Goal: Task Accomplishment & Management: Manage account settings

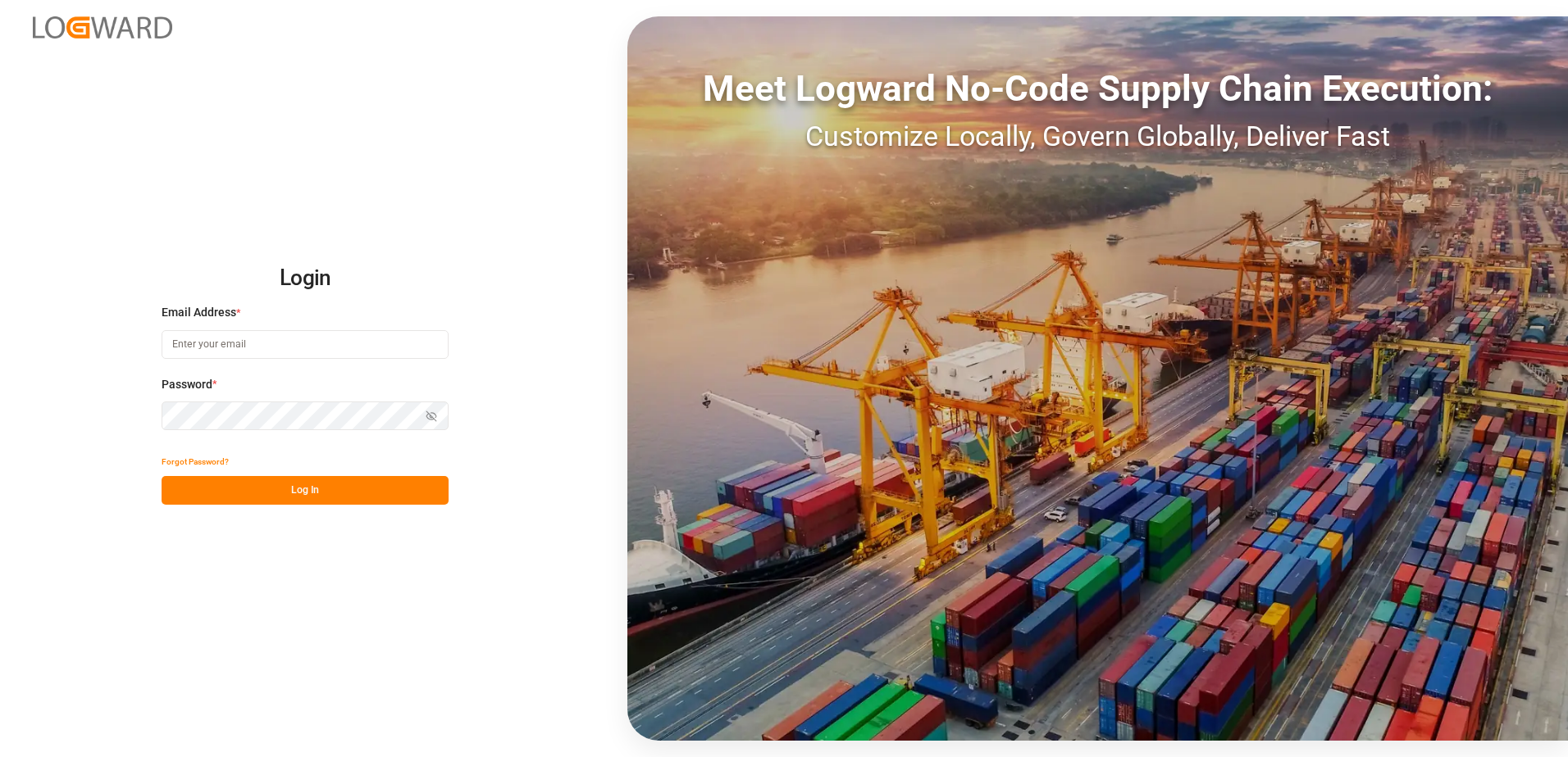
click at [224, 343] on input at bounding box center [305, 344] width 287 height 29
type input "[PERSON_NAME][EMAIL_ADDRESS][DOMAIN_NAME]"
click at [335, 480] on button "Log In" at bounding box center [305, 491] width 287 height 29
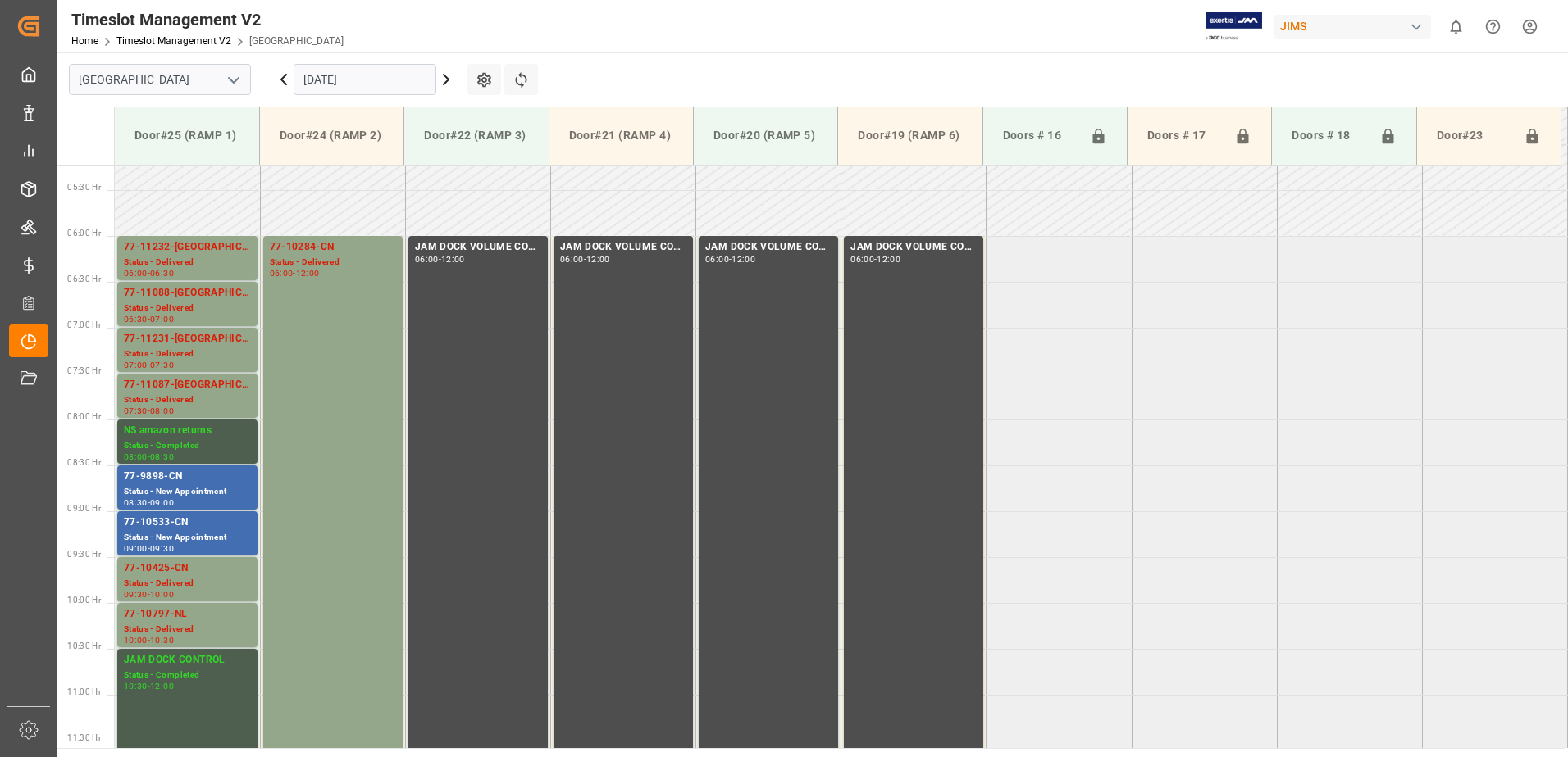
scroll to position [476, 0]
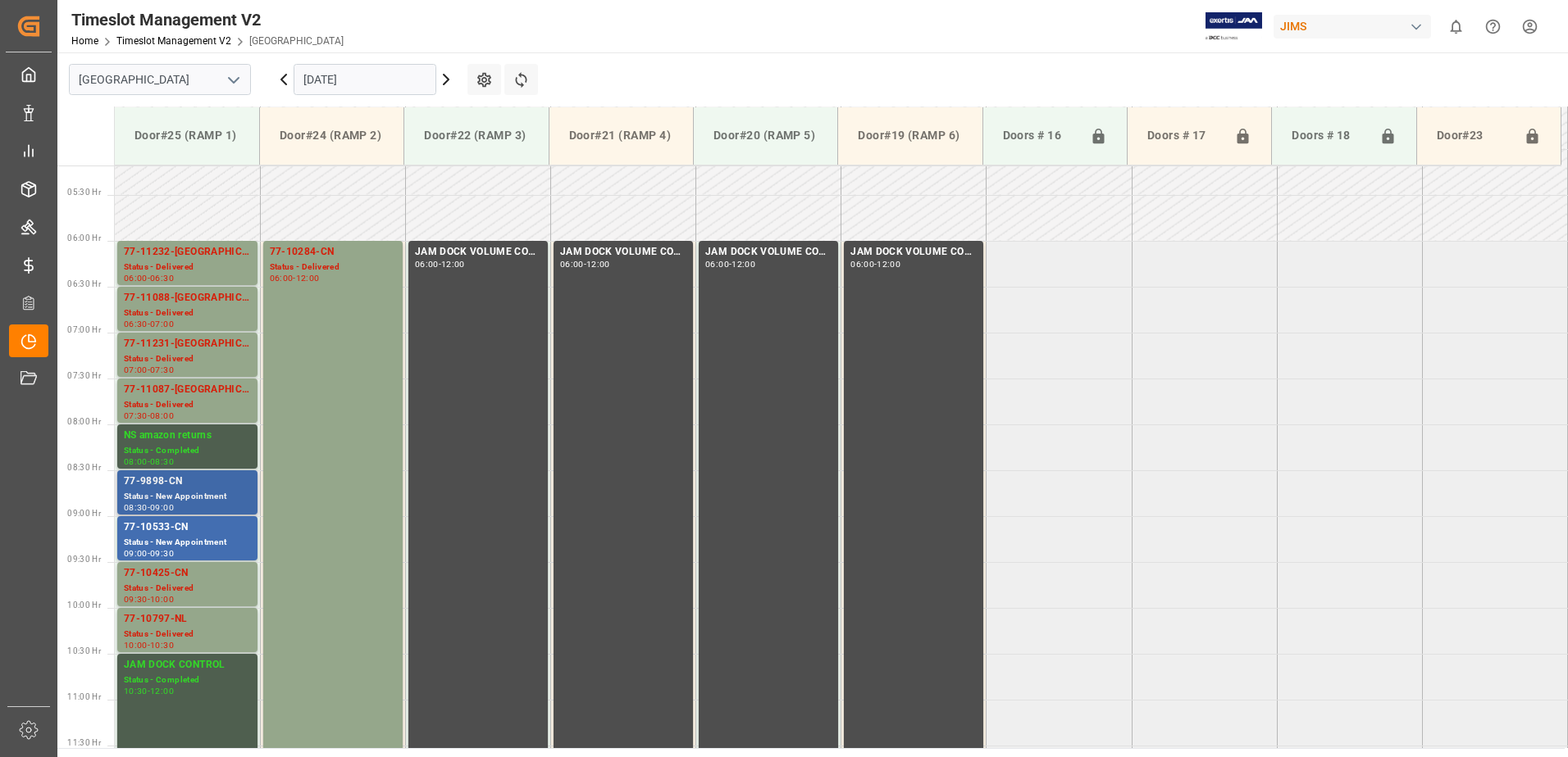
click at [191, 496] on div "Status - New Appointment" at bounding box center [187, 497] width 127 height 14
click at [204, 534] on div "77-10533-CN" at bounding box center [187, 527] width 127 height 16
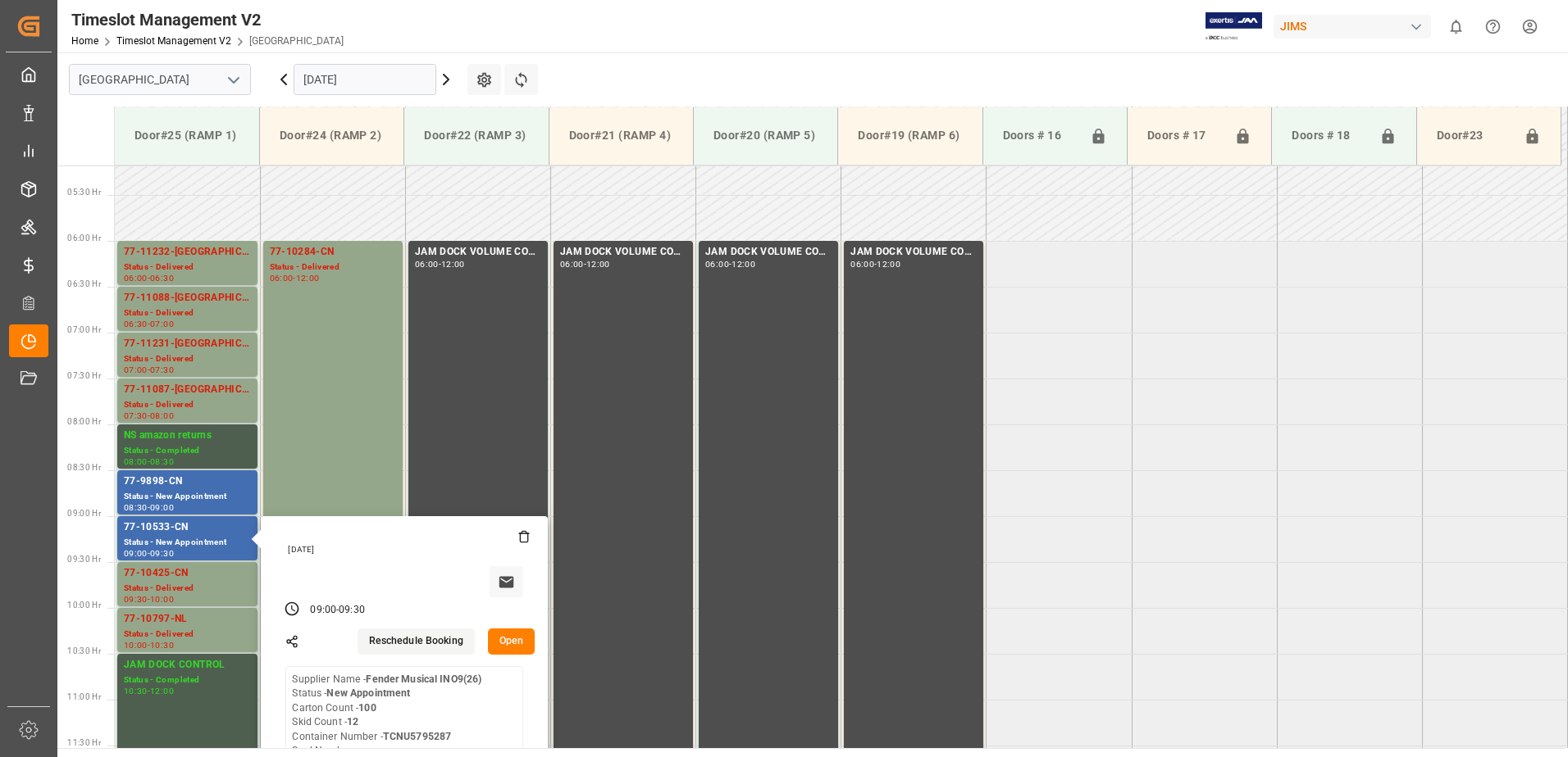
click at [382, 79] on input "[DATE]" at bounding box center [365, 79] width 143 height 31
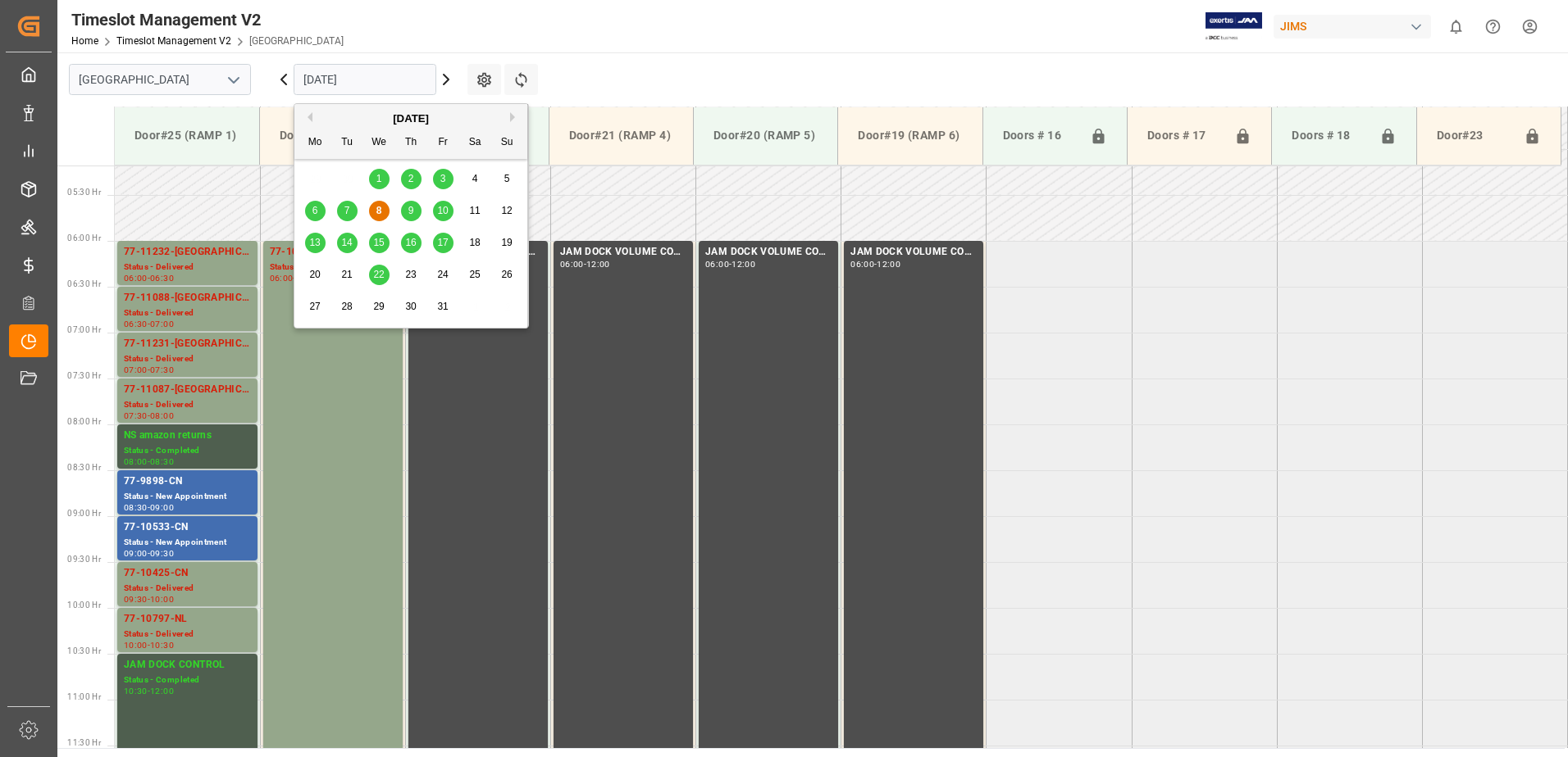
click at [406, 216] on div "9" at bounding box center [411, 211] width 21 height 20
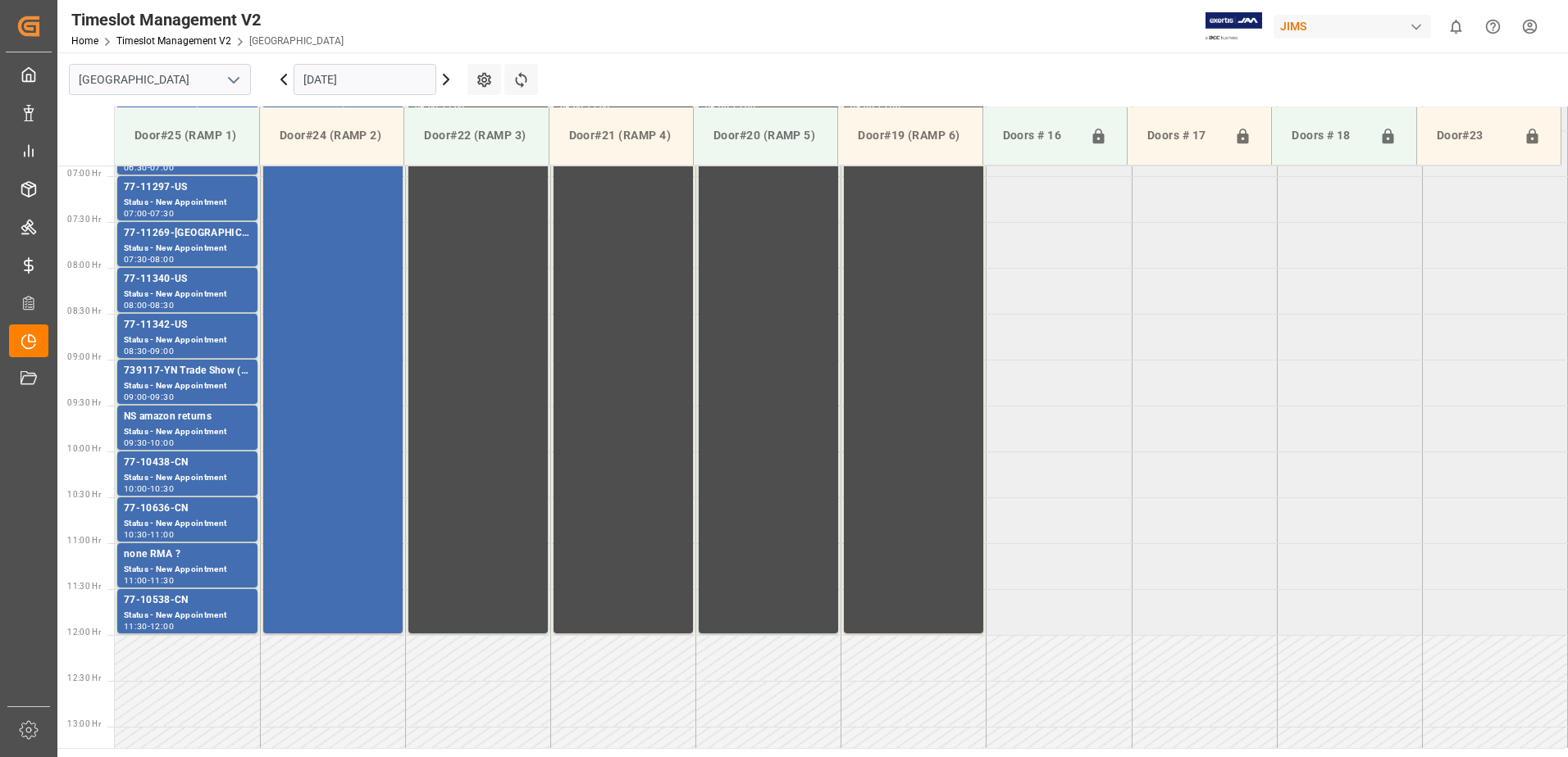
scroll to position [640, 0]
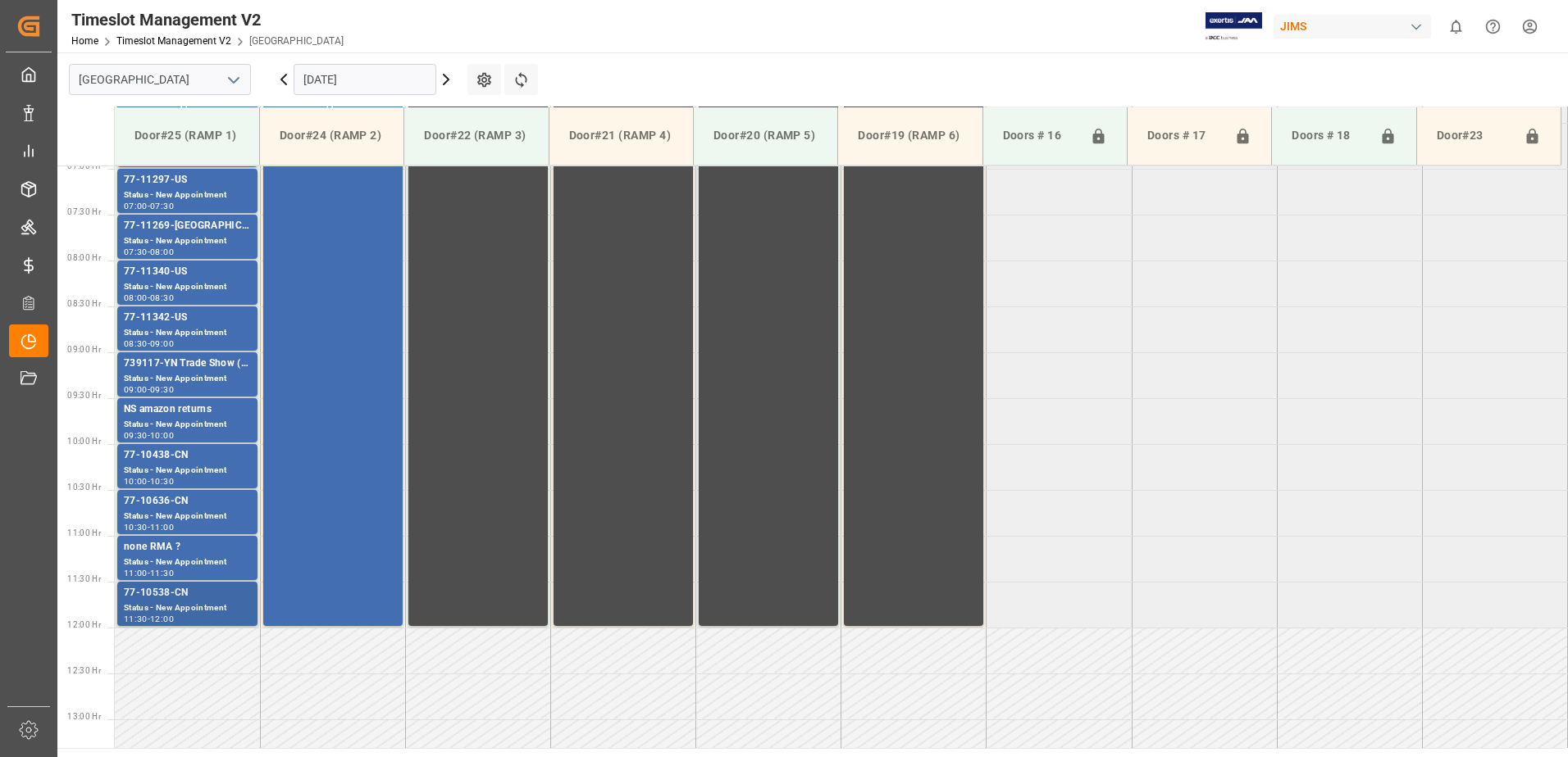
click at [189, 595] on div "77-10538-CN" at bounding box center [187, 593] width 127 height 16
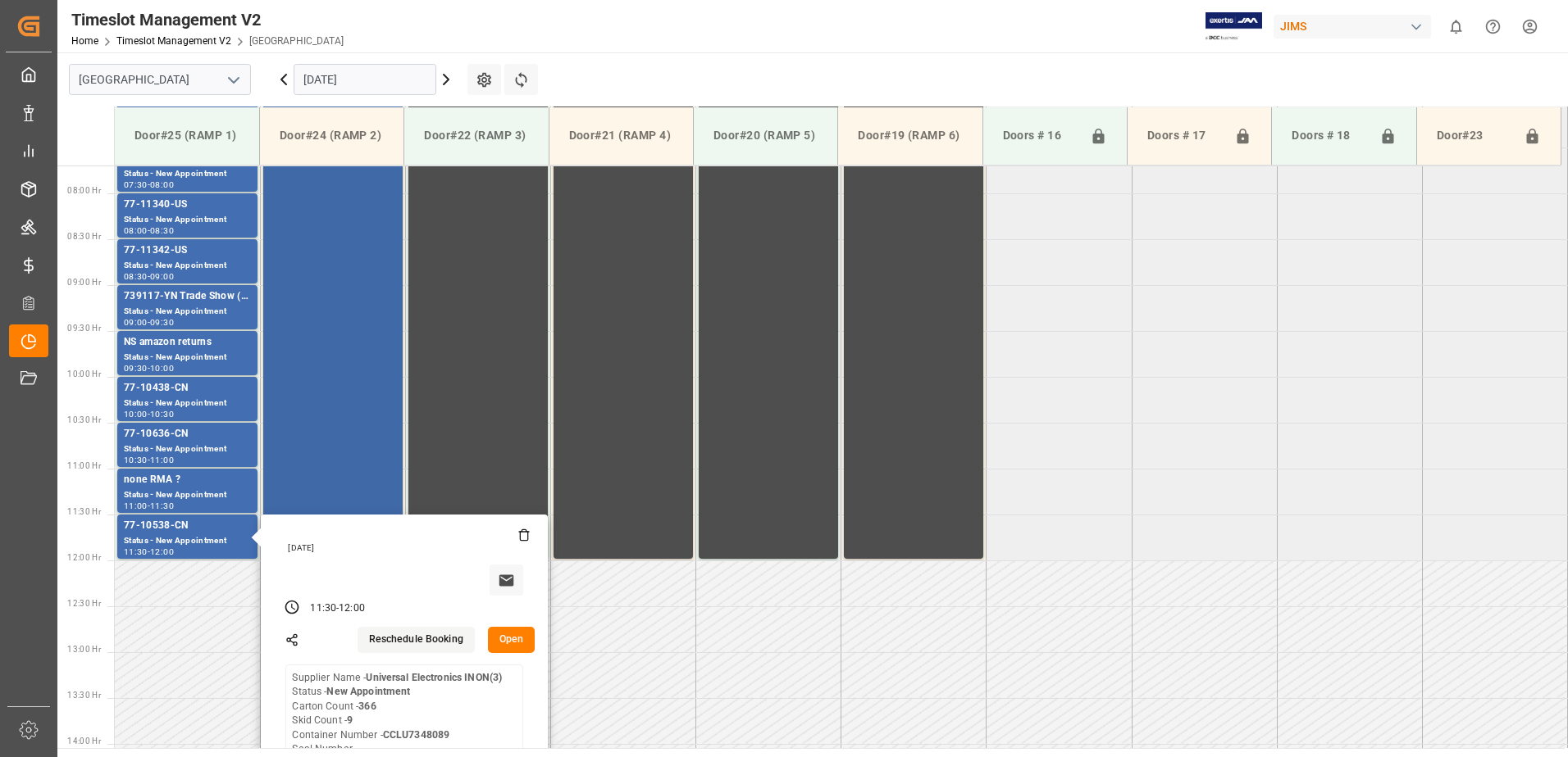
scroll to position [803, 0]
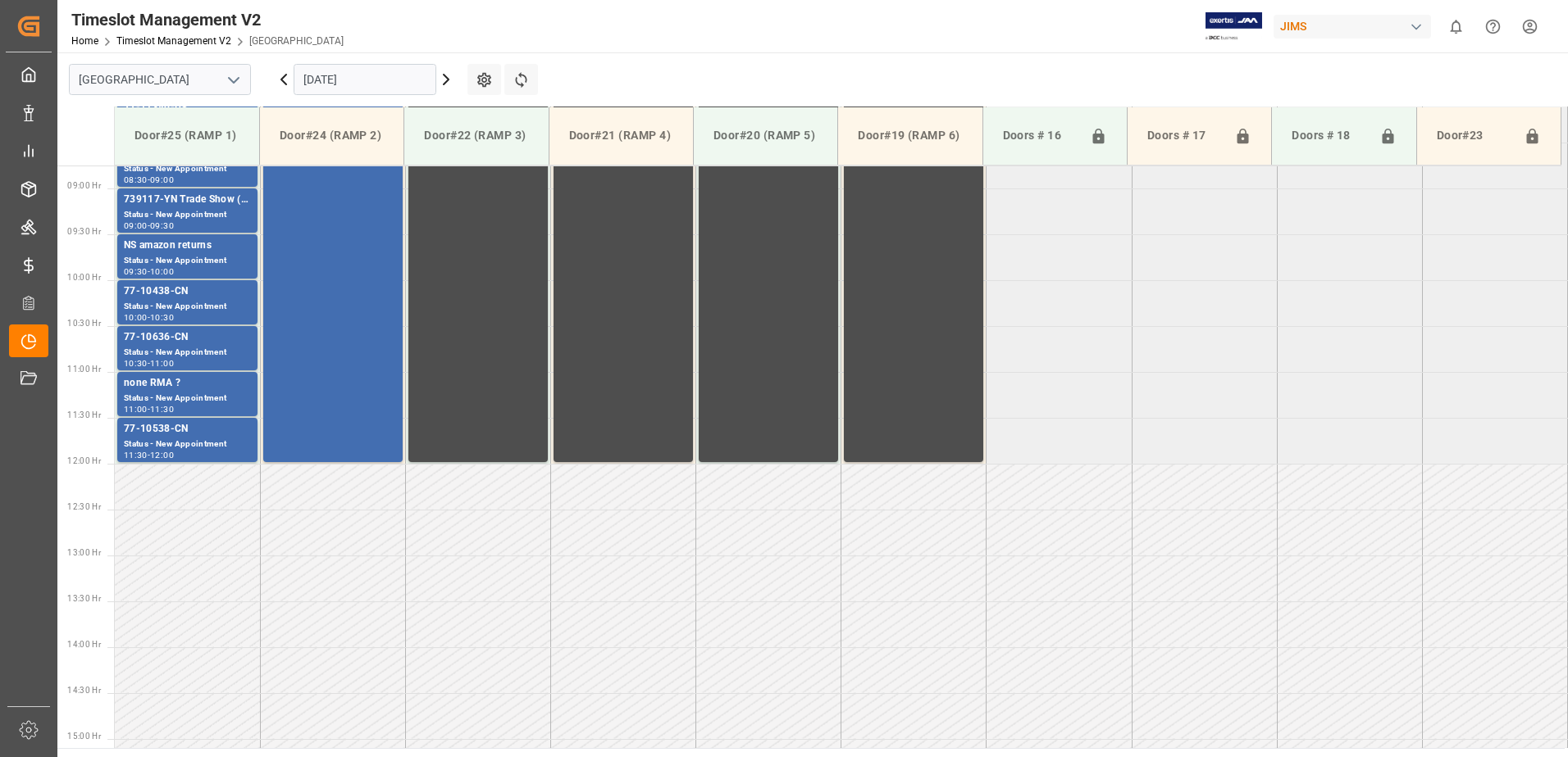
click at [199, 380] on div "none RMA ?" at bounding box center [187, 383] width 127 height 16
click at [203, 339] on div "77-10636-CN" at bounding box center [187, 337] width 127 height 16
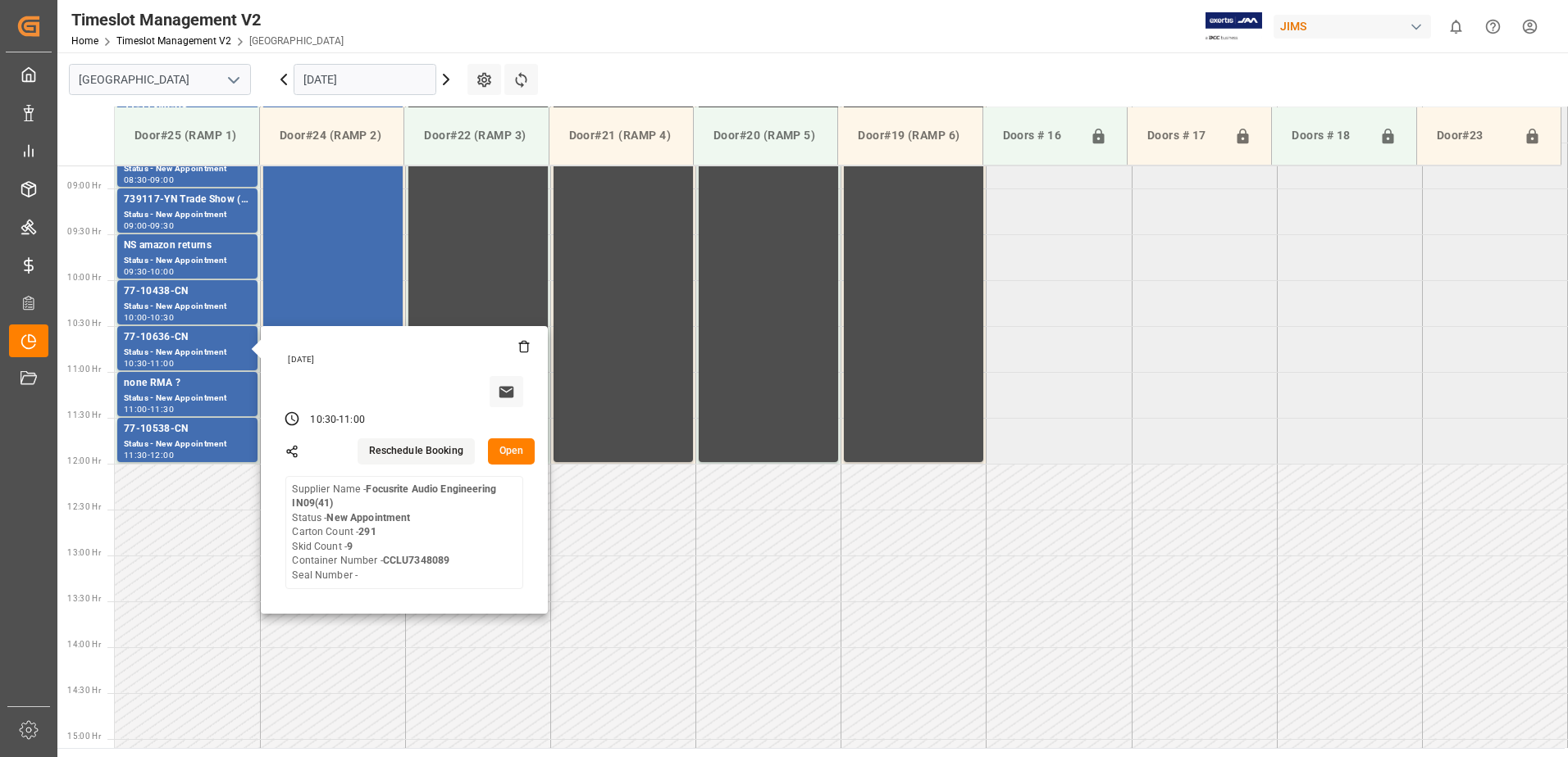
scroll to position [721, 0]
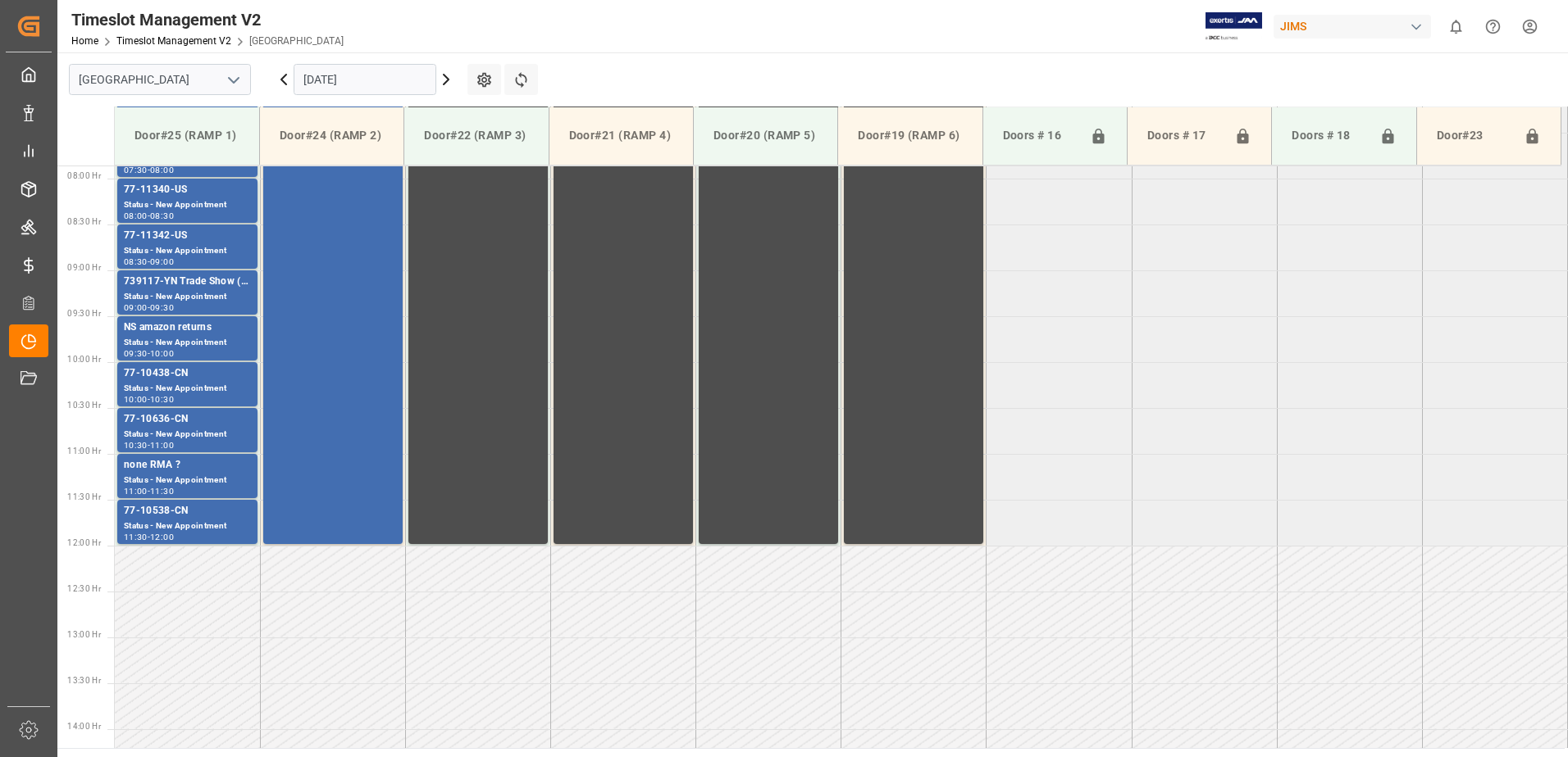
click at [230, 385] on div "Status - New Appointment" at bounding box center [187, 388] width 127 height 14
click at [223, 341] on div "Status - New Appointment" at bounding box center [187, 342] width 127 height 14
click at [212, 299] on div "Status - New Appointment" at bounding box center [187, 296] width 127 height 14
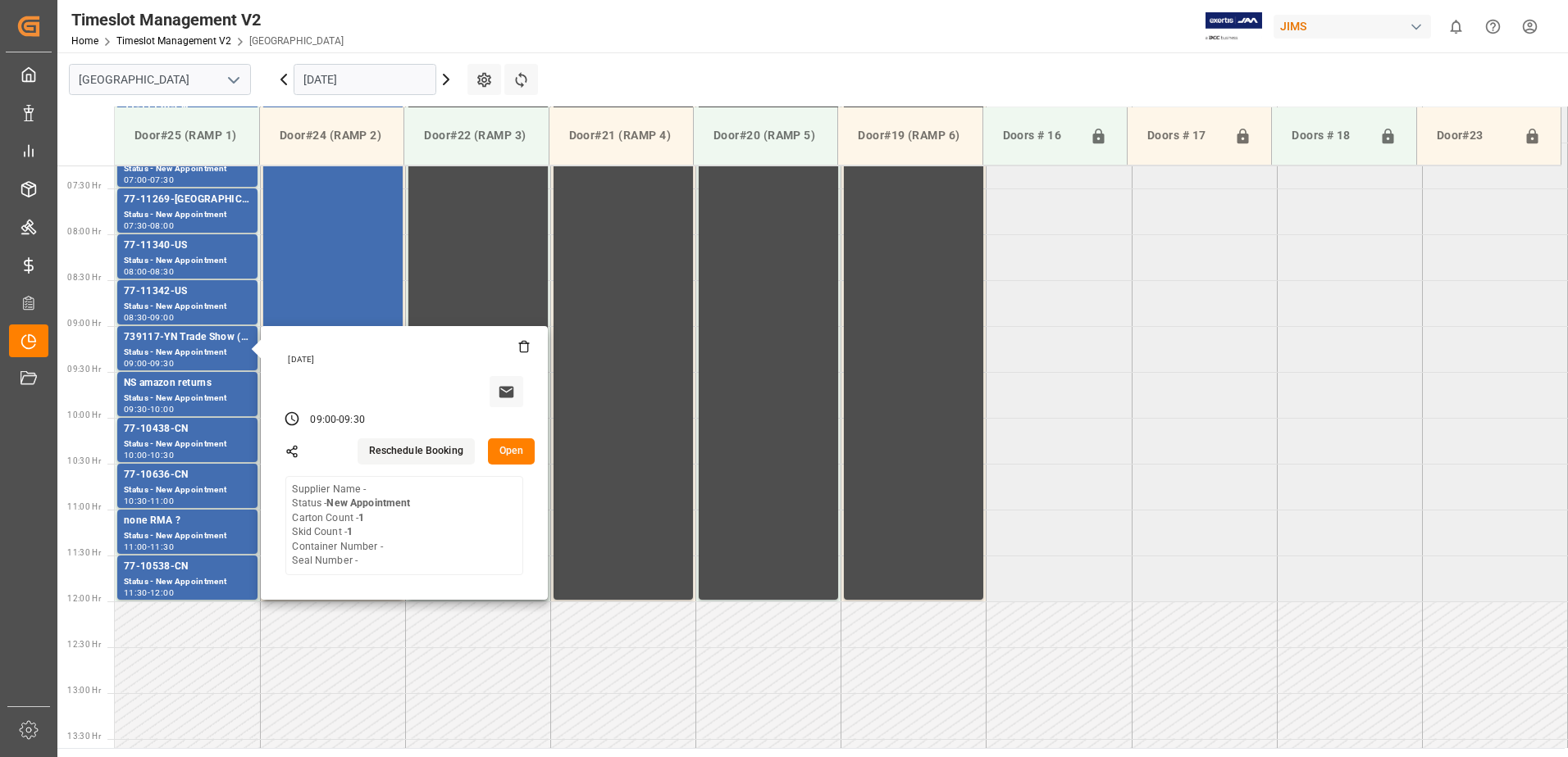
scroll to position [640, 0]
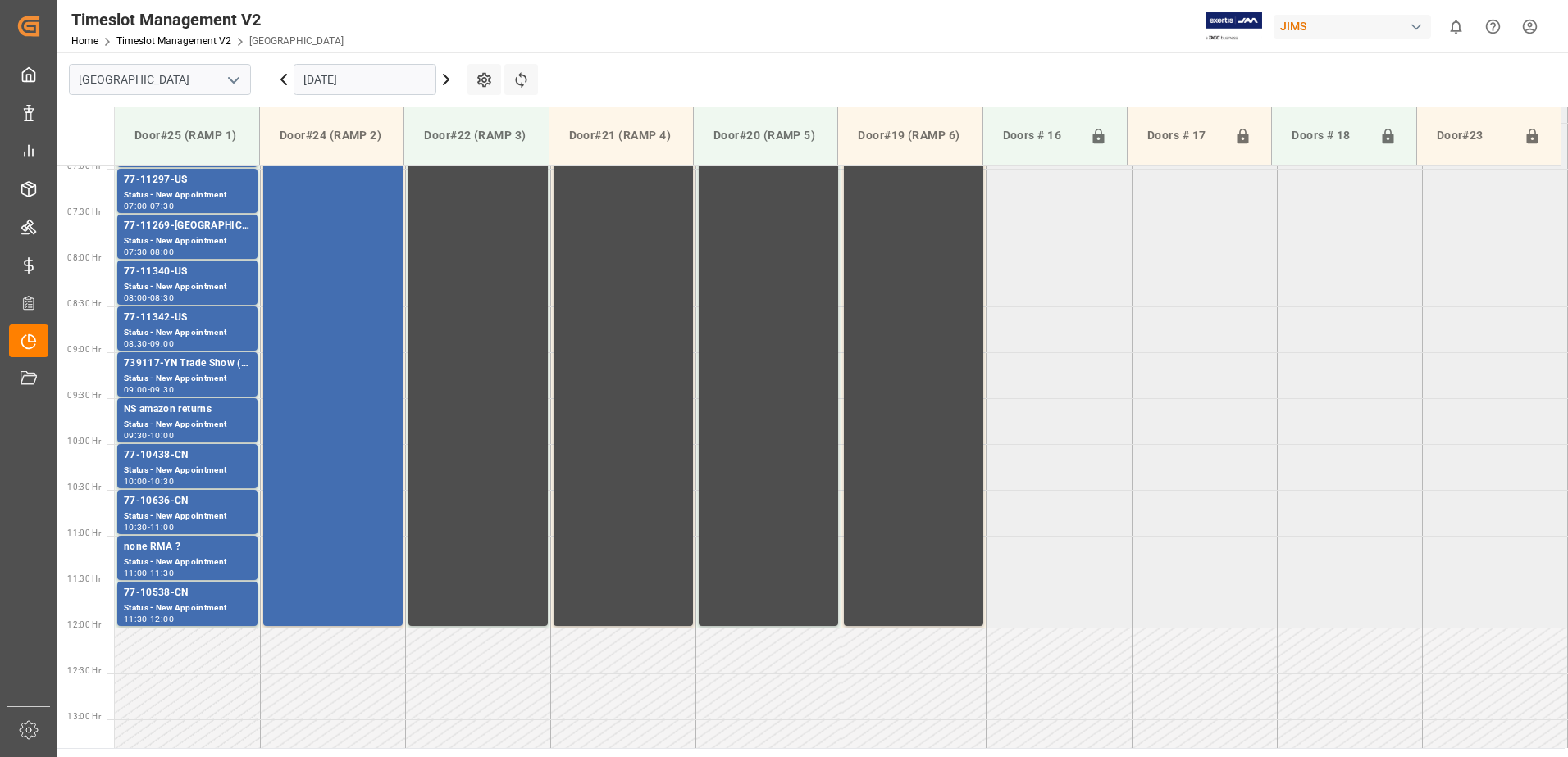
click at [211, 315] on div "77-11342-US" at bounding box center [187, 317] width 127 height 16
click at [213, 285] on div "Status - New Appointment" at bounding box center [187, 287] width 127 height 14
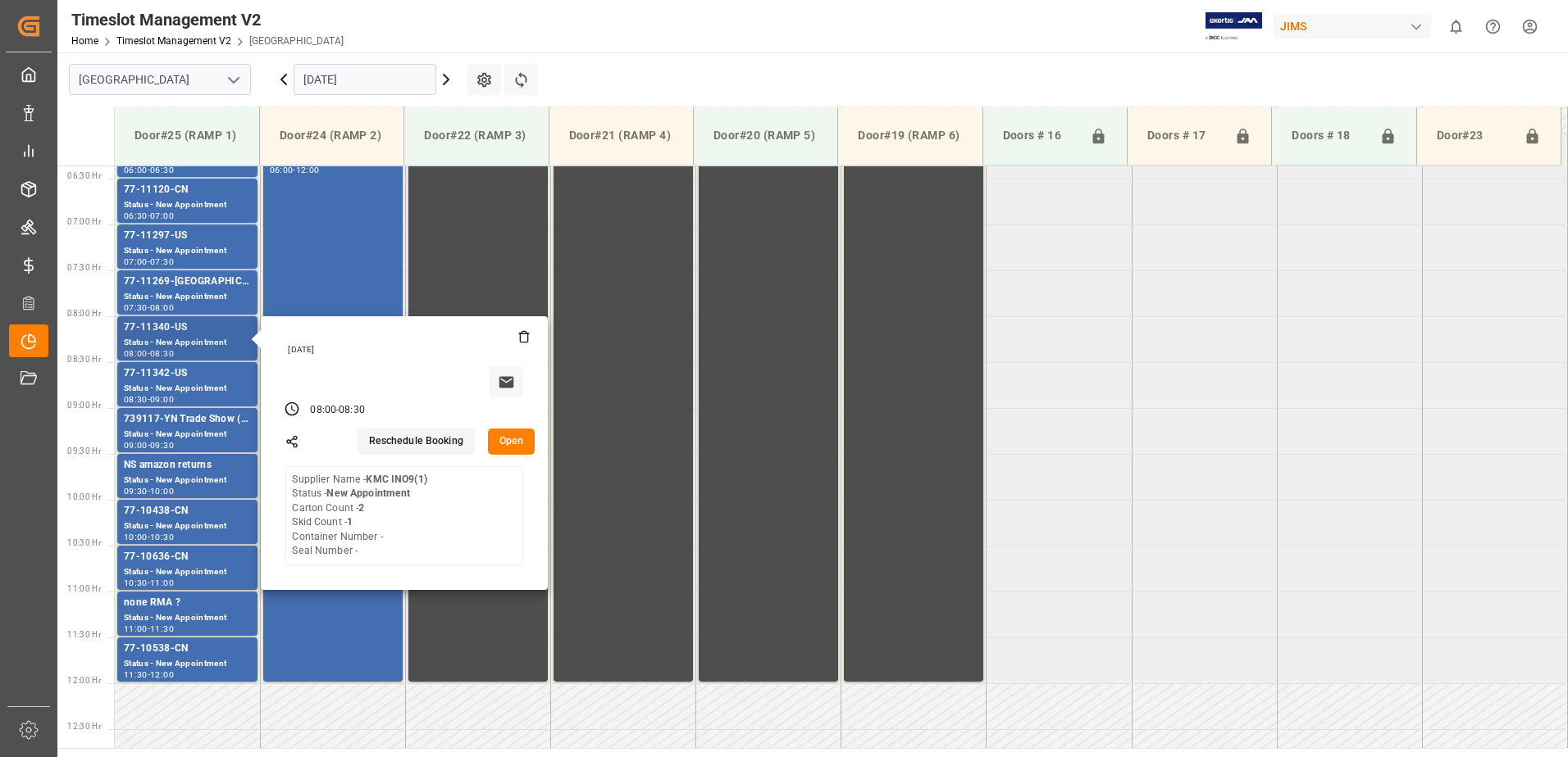
scroll to position [557, 0]
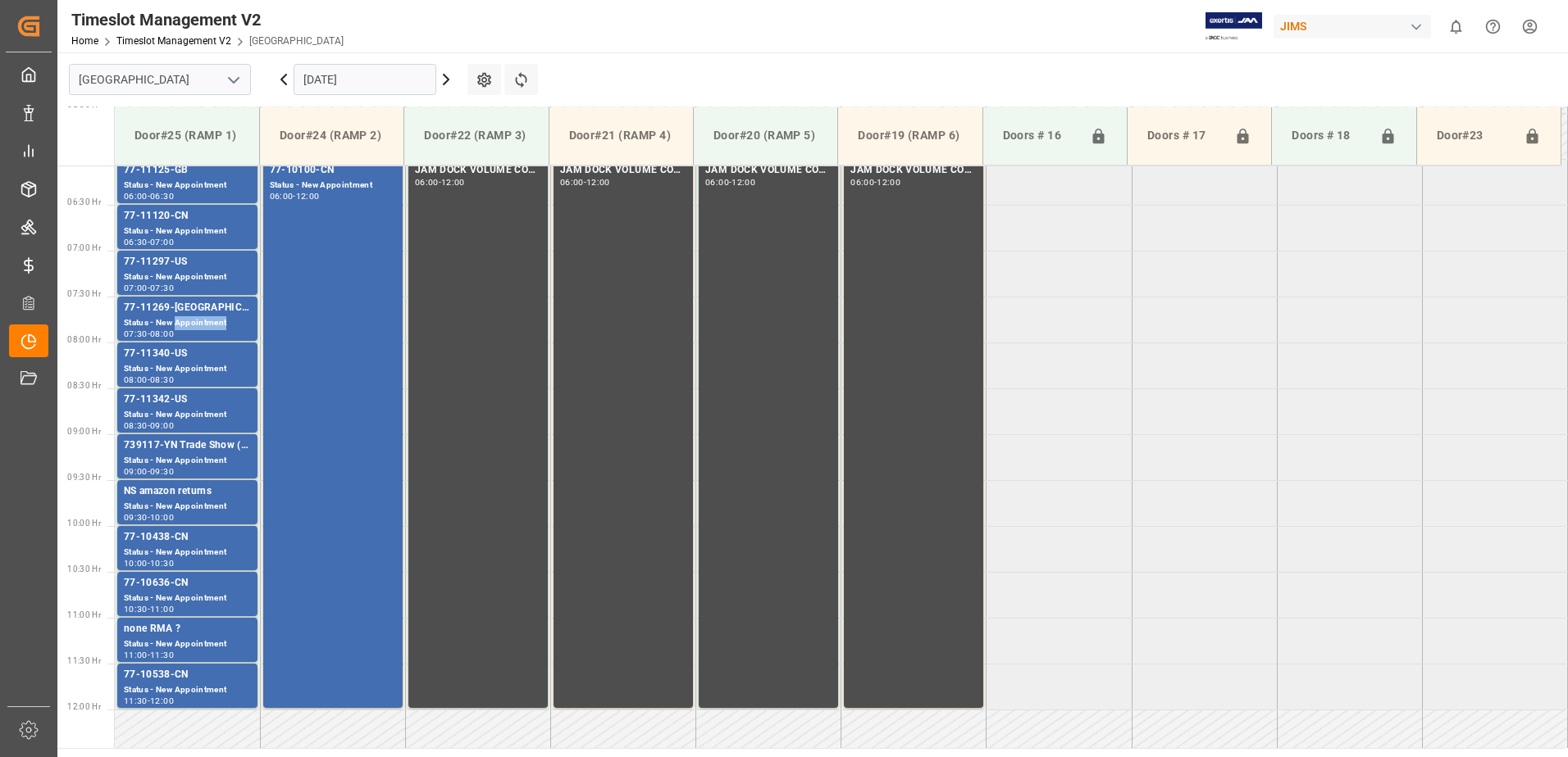
click at [214, 325] on div "Status - New Appointment" at bounding box center [187, 323] width 127 height 14
click at [211, 259] on div "77-11297-US" at bounding box center [187, 262] width 127 height 16
click at [224, 220] on div "77-11120-CN" at bounding box center [187, 216] width 127 height 16
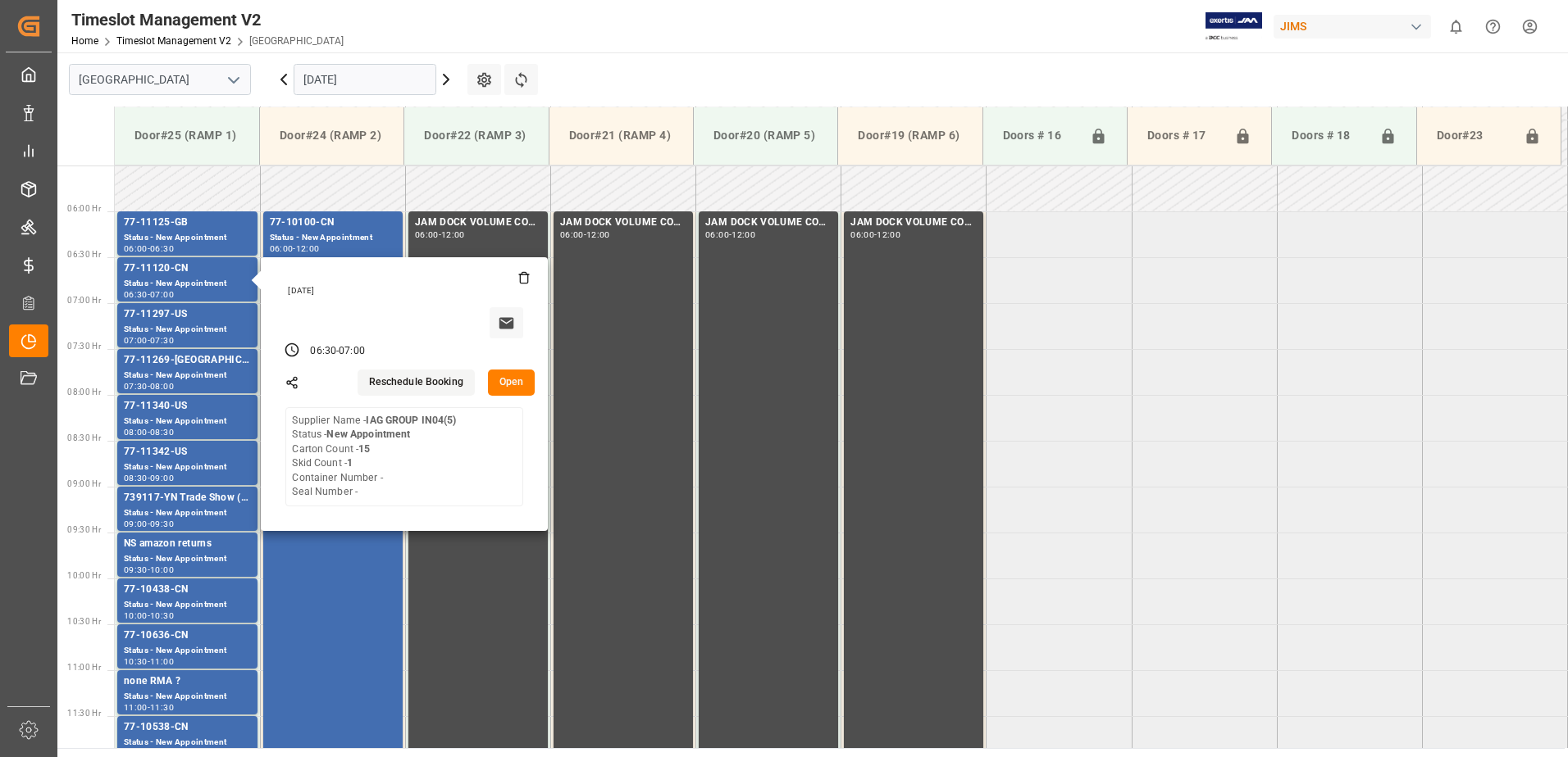
scroll to position [476, 0]
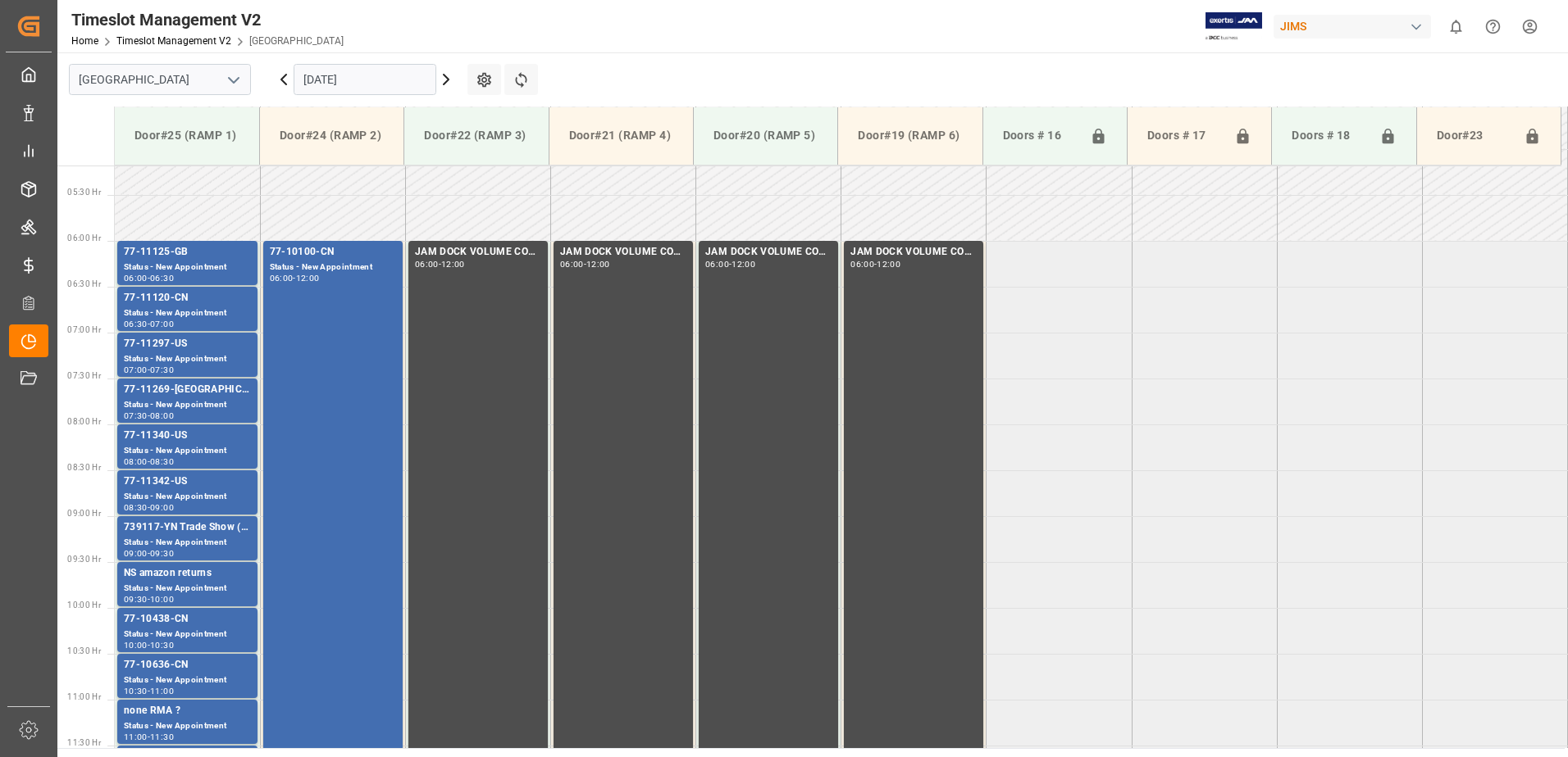
click at [220, 255] on div "77-11125-GB" at bounding box center [187, 251] width 127 height 16
click at [672, 38] on div "Timeslot Management V2 Home Timeslot Management V2 Montreal JIMS 0 Notification…" at bounding box center [807, 26] width 1522 height 53
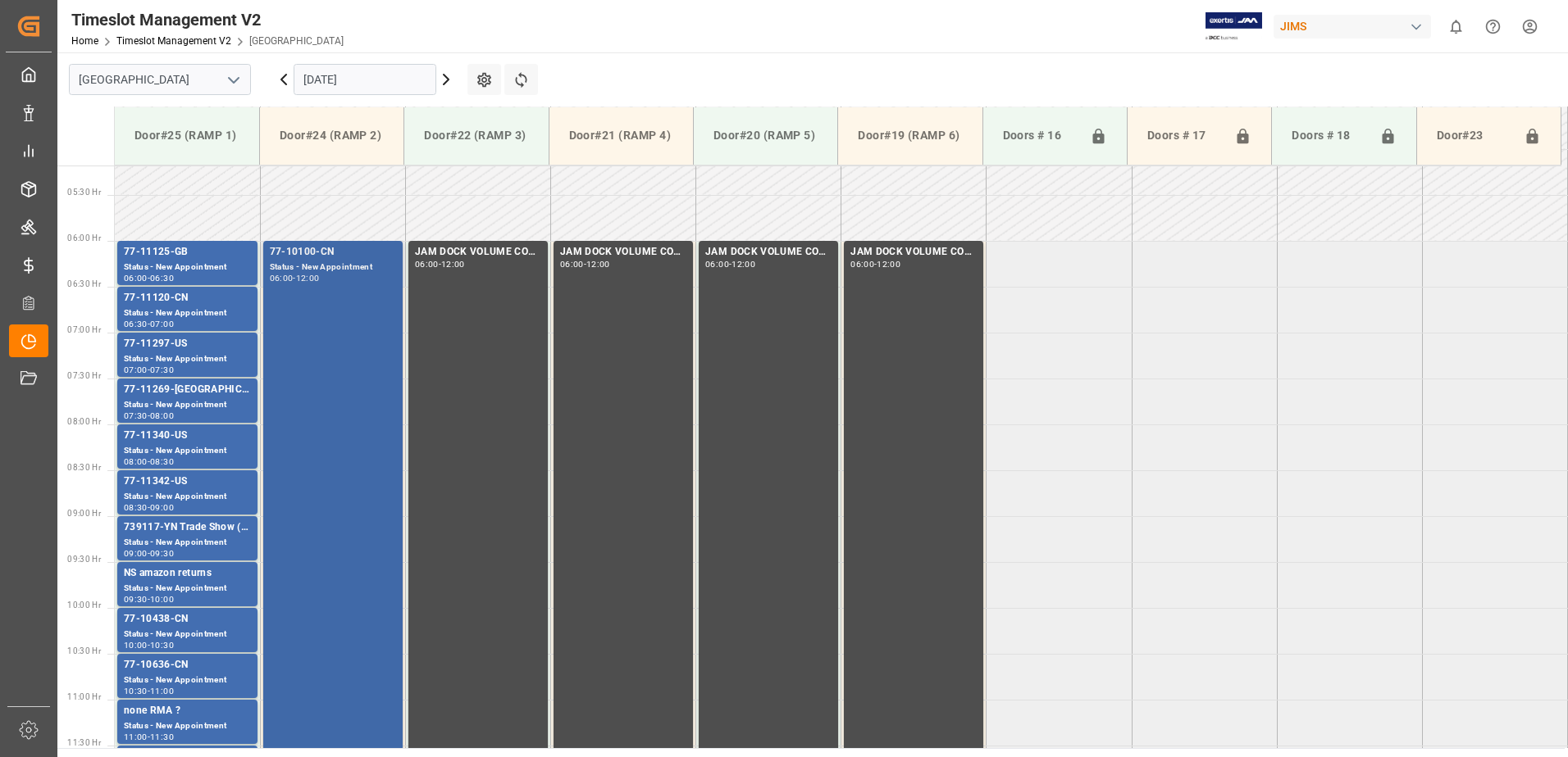
click at [306, 331] on div "77-10100-CN Status - New Appointment 06:00 - 12:00" at bounding box center [332, 515] width 127 height 542
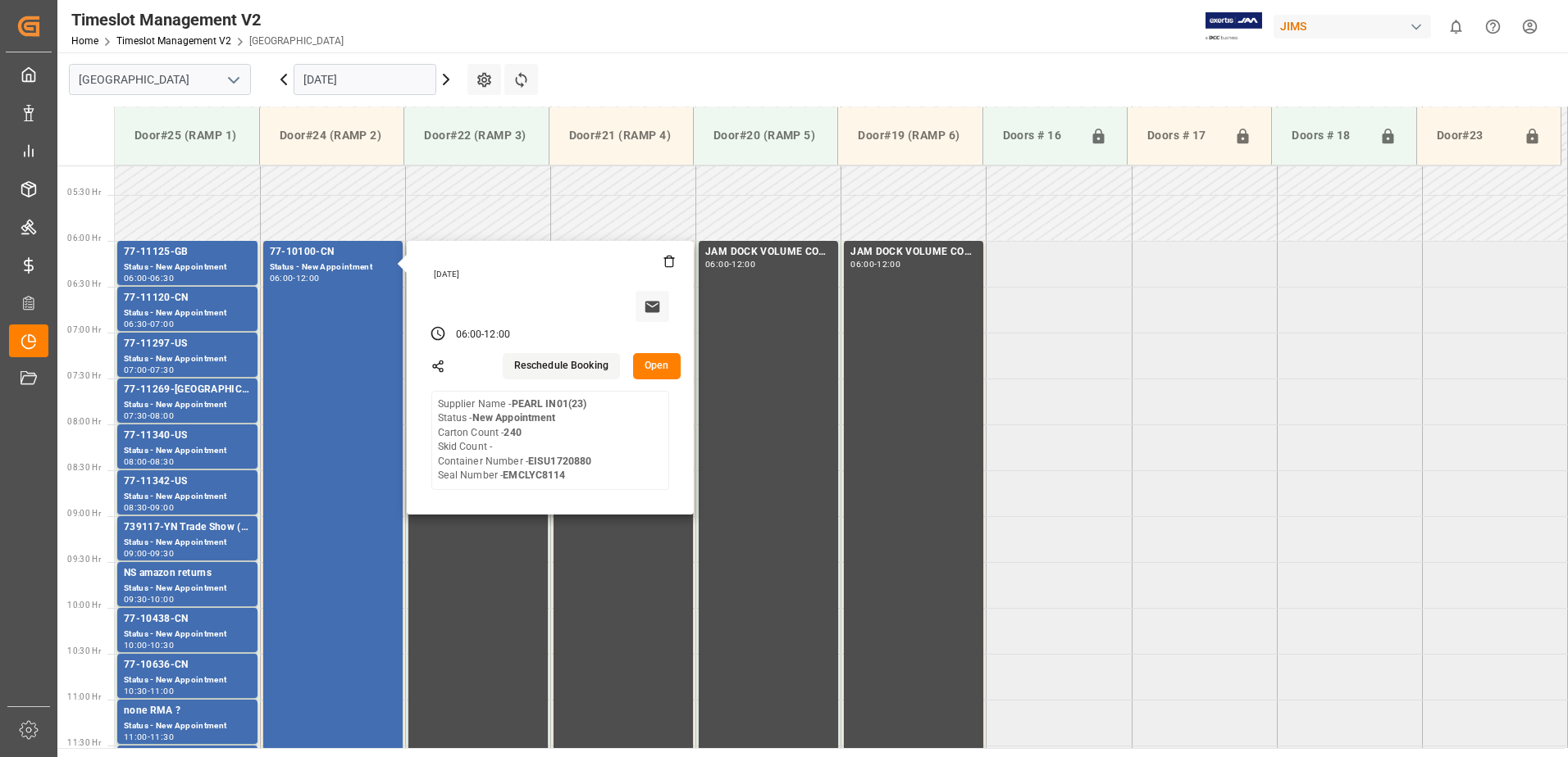
click at [366, 83] on input "[DATE]" at bounding box center [365, 79] width 143 height 31
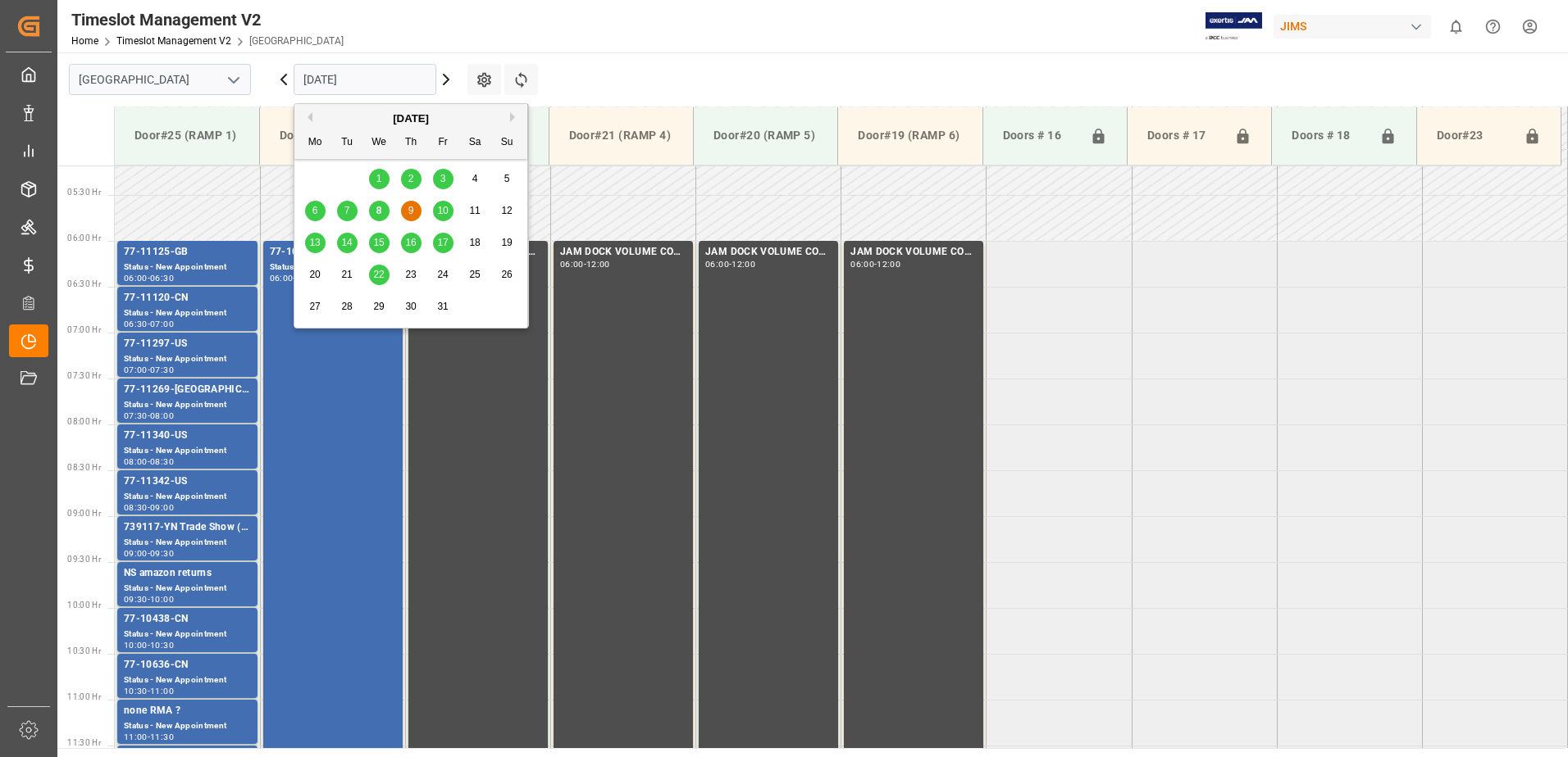
click at [444, 205] on span "10" at bounding box center [442, 210] width 10 height 11
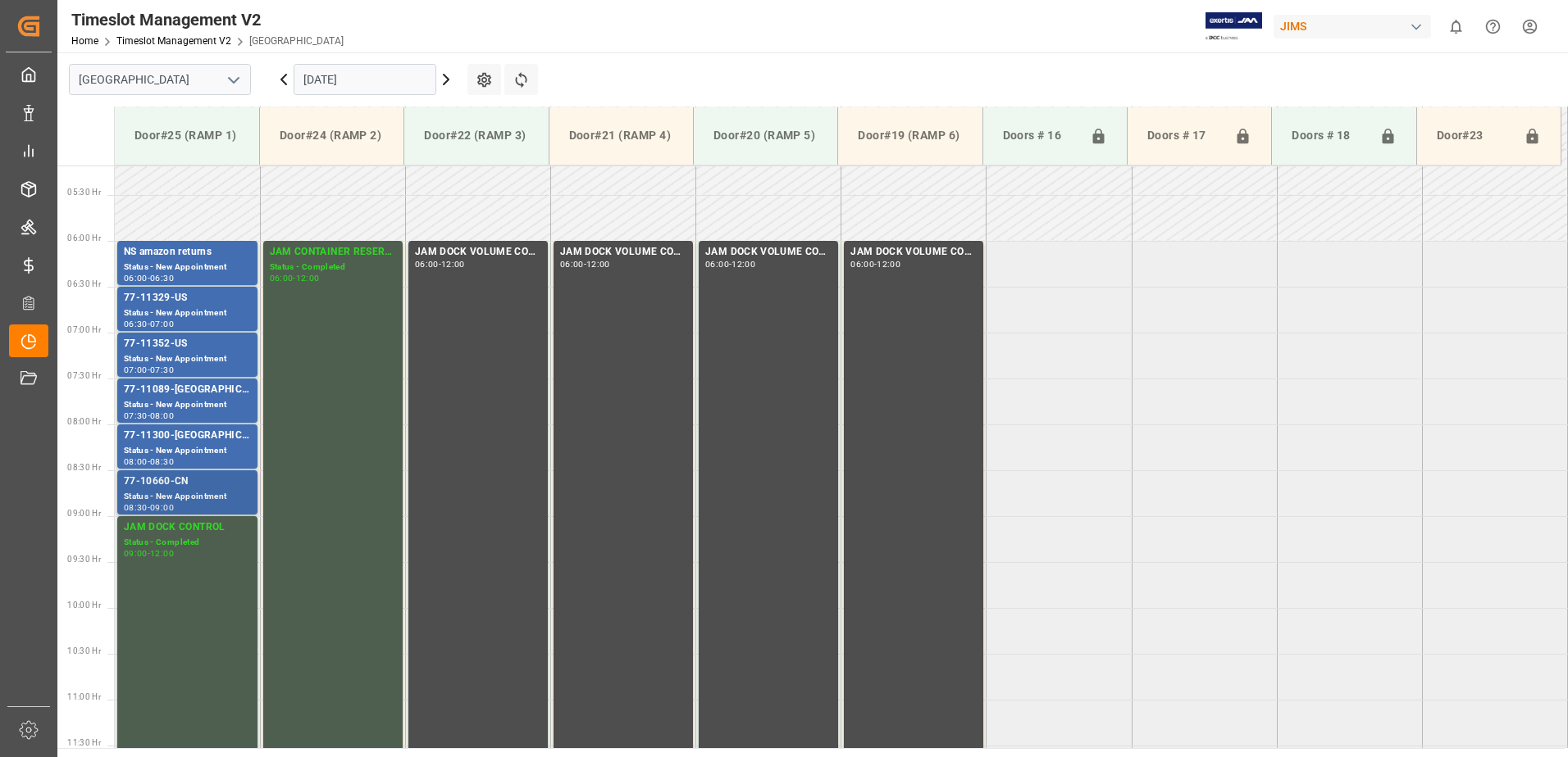
click at [216, 475] on div "77-10660-CN" at bounding box center [187, 481] width 127 height 16
click at [206, 426] on div "77-11300-US Status - New Appointment 08:00 - 08:30" at bounding box center [187, 447] width 140 height 44
click at [225, 387] on div "77-11089-[GEOGRAPHIC_DATA]" at bounding box center [187, 389] width 127 height 16
click at [191, 351] on div "77-11352-US" at bounding box center [187, 343] width 127 height 16
click at [224, 302] on div "77-11329-US" at bounding box center [187, 297] width 127 height 16
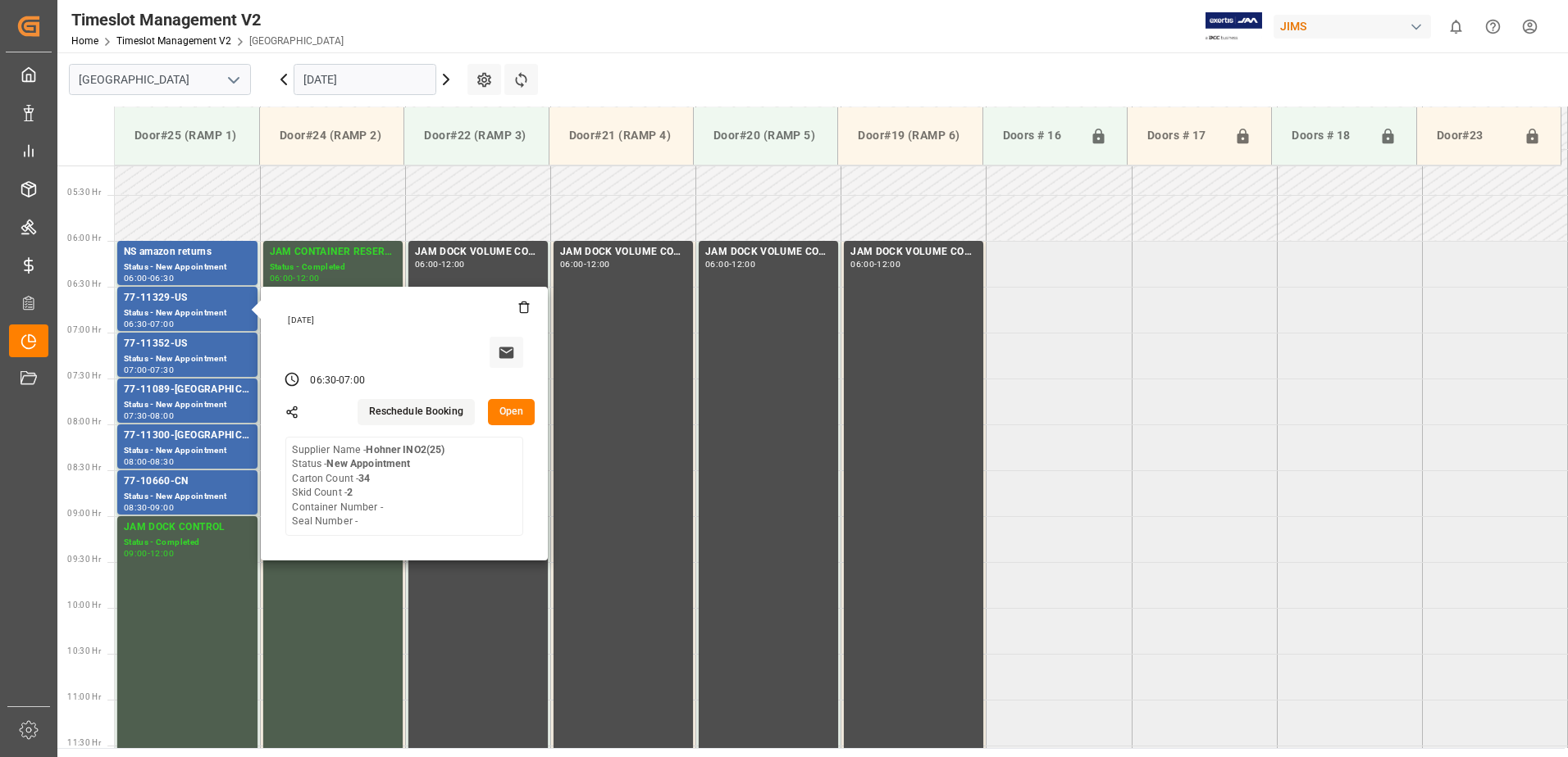
click at [366, 83] on input "[DATE]" at bounding box center [365, 79] width 143 height 31
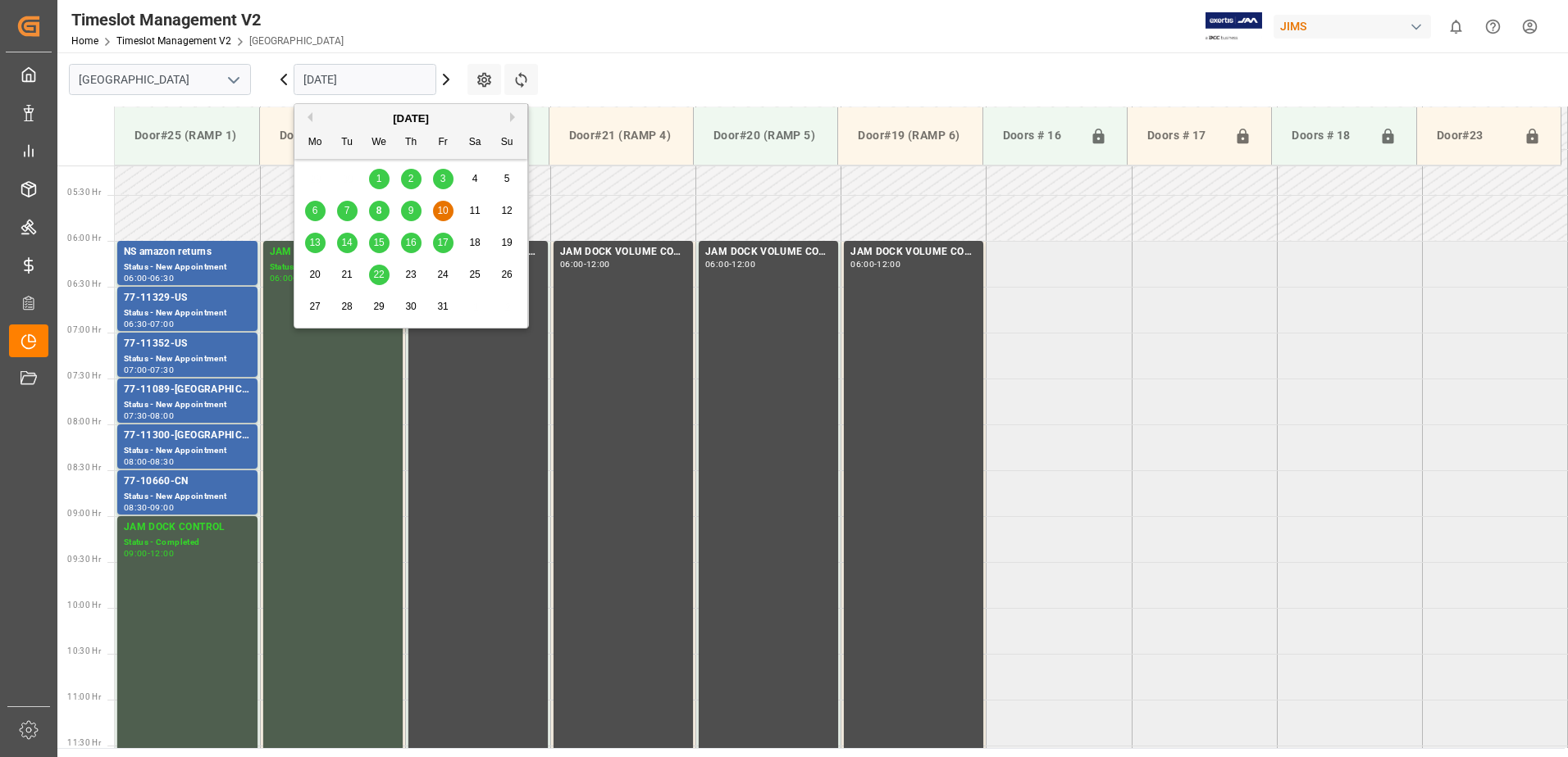
click at [309, 244] on div "13" at bounding box center [315, 243] width 21 height 20
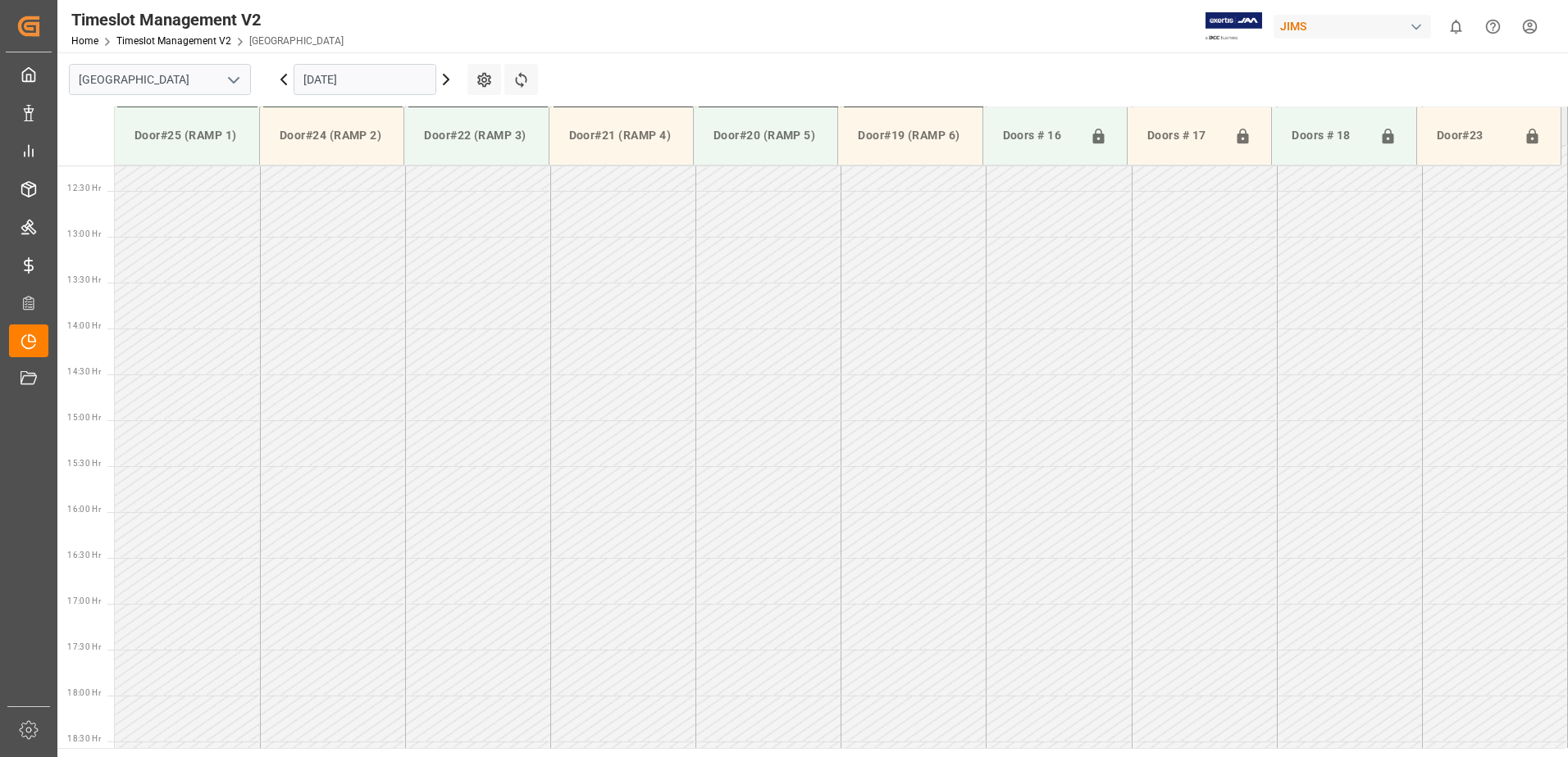
scroll to position [1459, 0]
click at [393, 82] on input "[DATE]" at bounding box center [365, 79] width 143 height 31
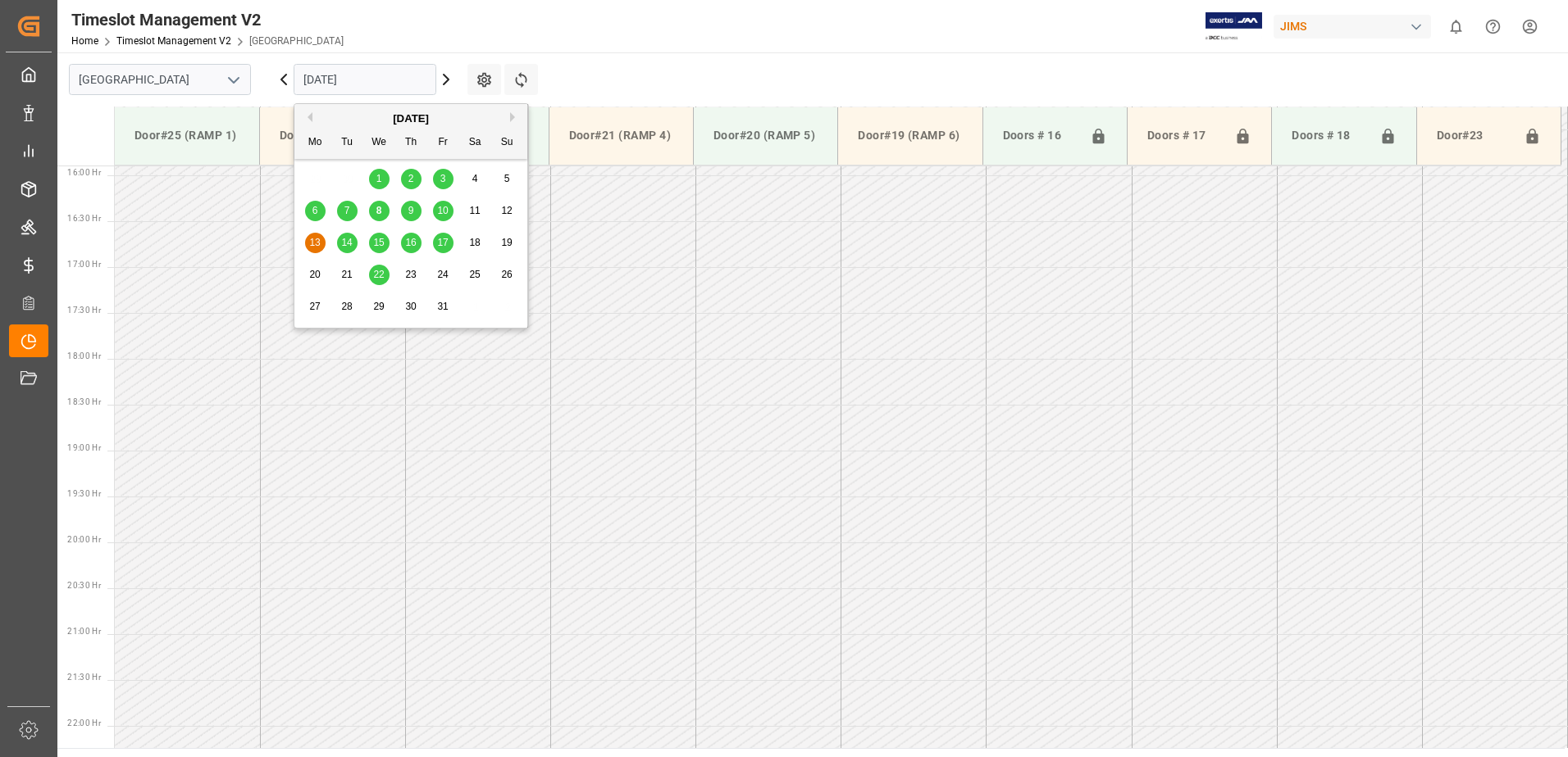
click at [342, 247] on span "14" at bounding box center [346, 243] width 10 height 11
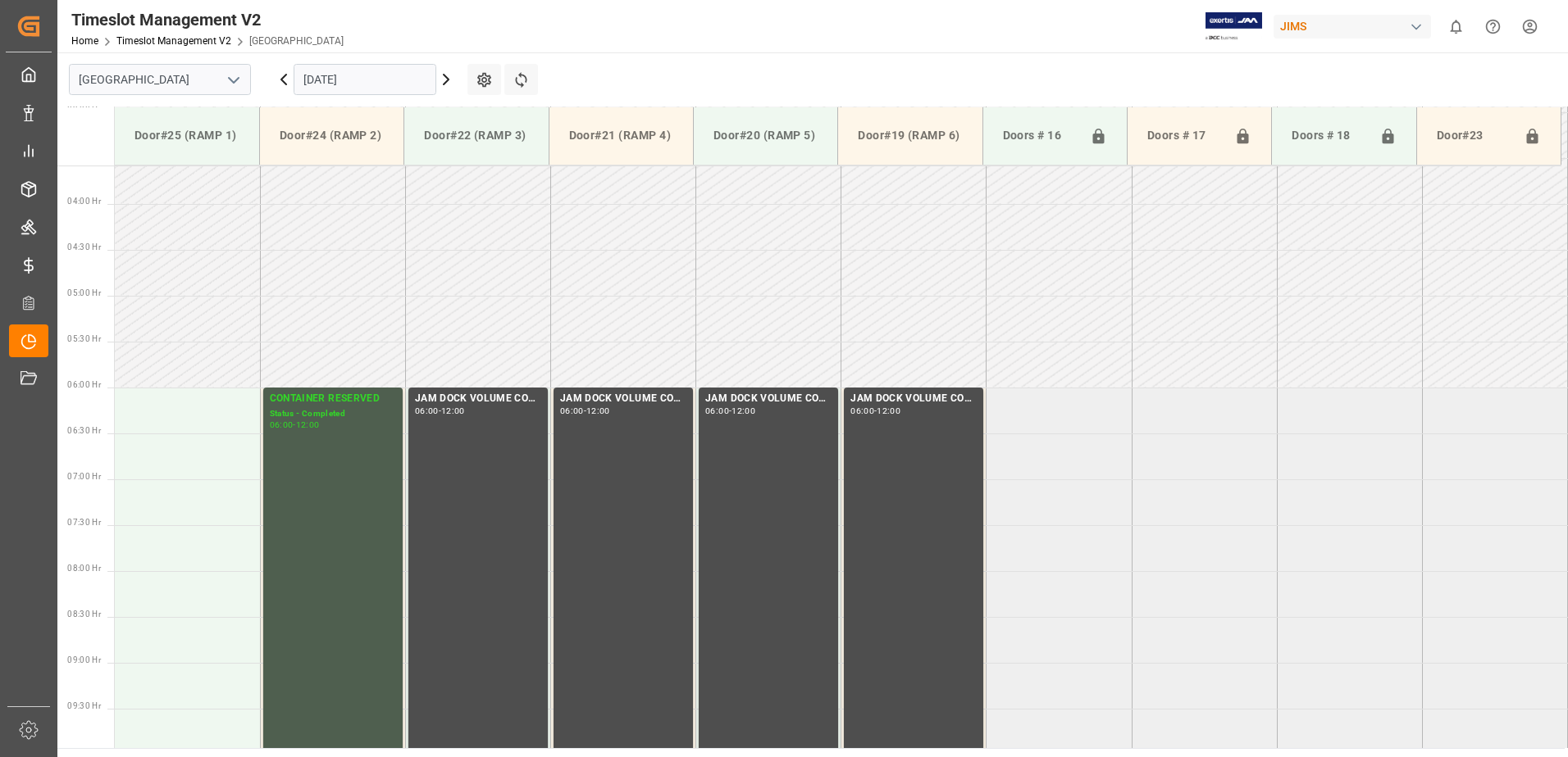
scroll to position [476, 0]
